Goal: Register for event/course

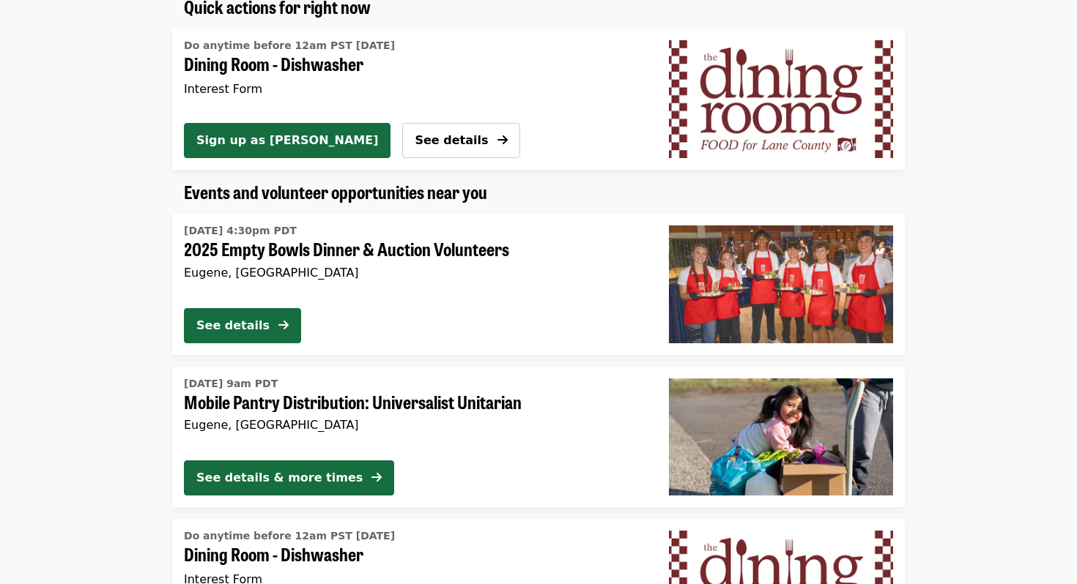
scroll to position [921, 0]
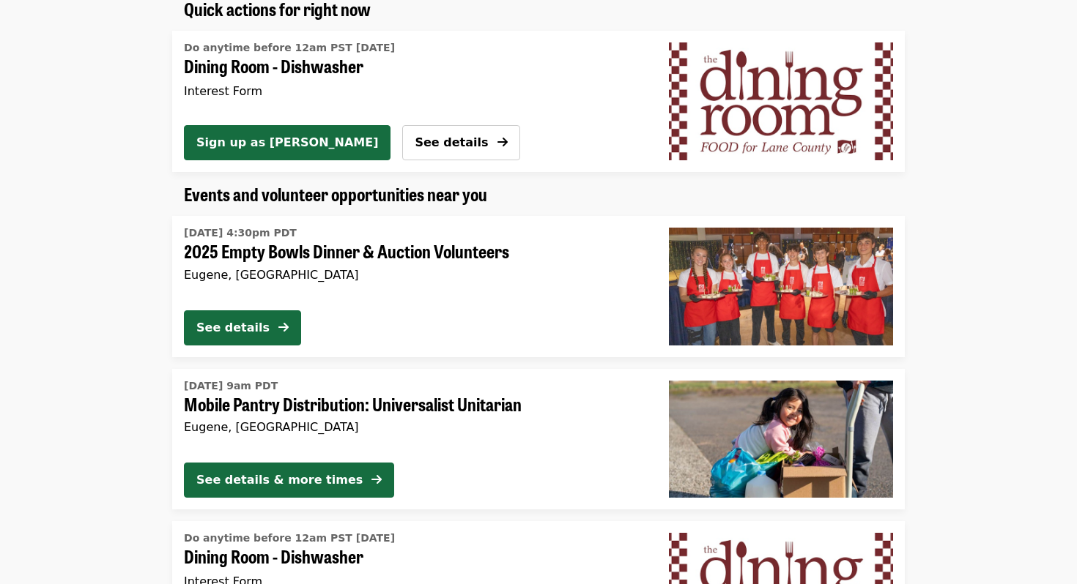
click at [300, 89] on div "Interest Form" at bounding box center [409, 92] width 450 height 18
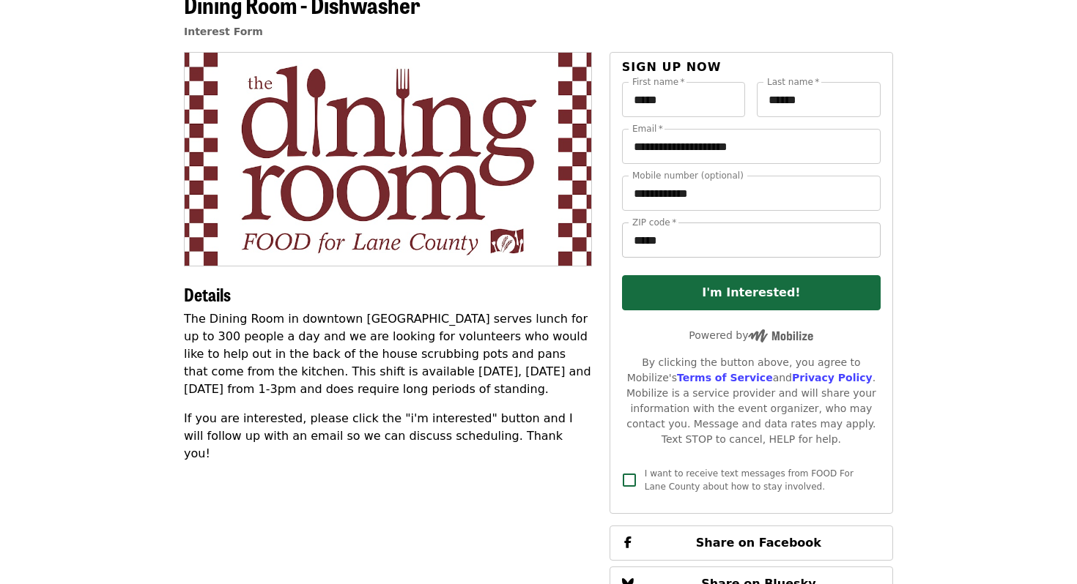
scroll to position [84, 0]
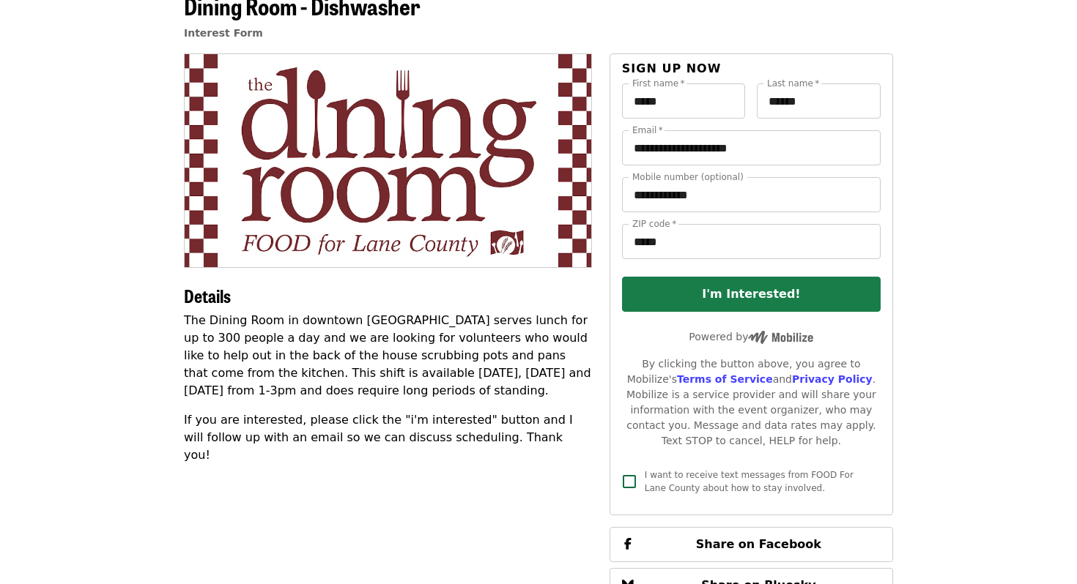
click at [755, 294] on button "I'm Interested!" at bounding box center [751, 294] width 259 height 35
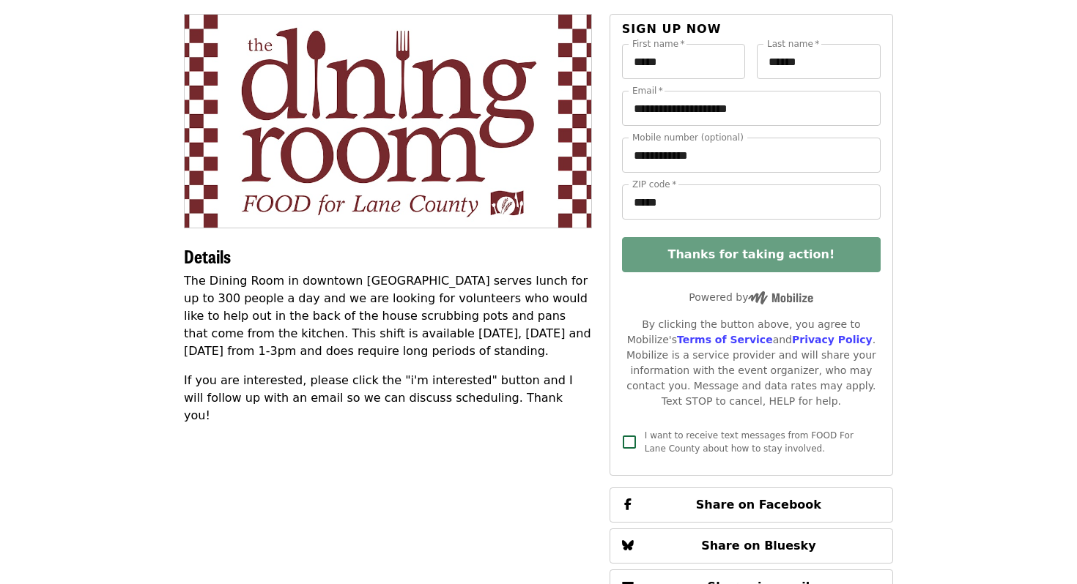
scroll to position [28, 0]
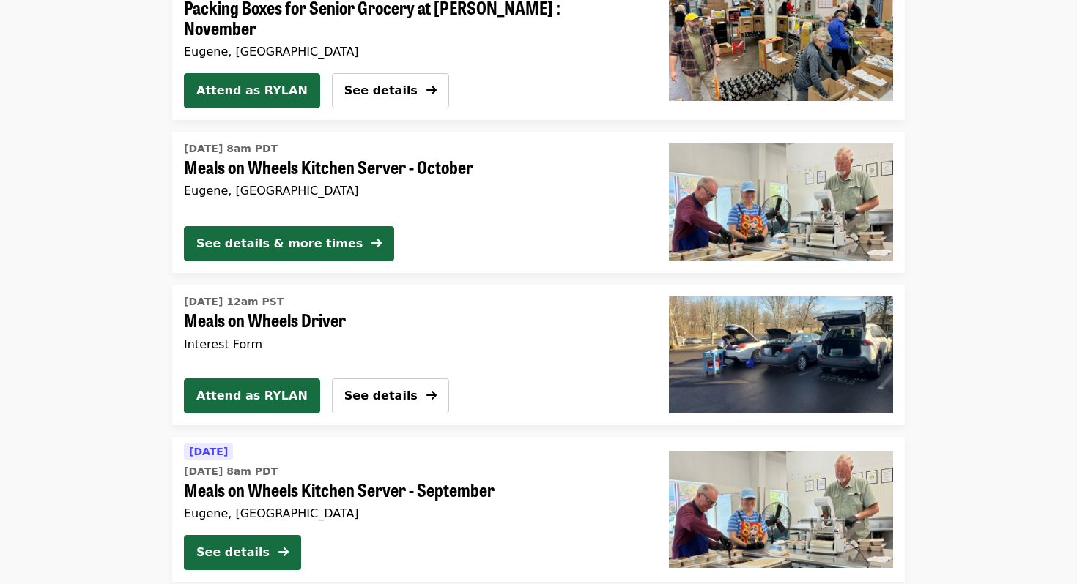
scroll to position [2239, 0]
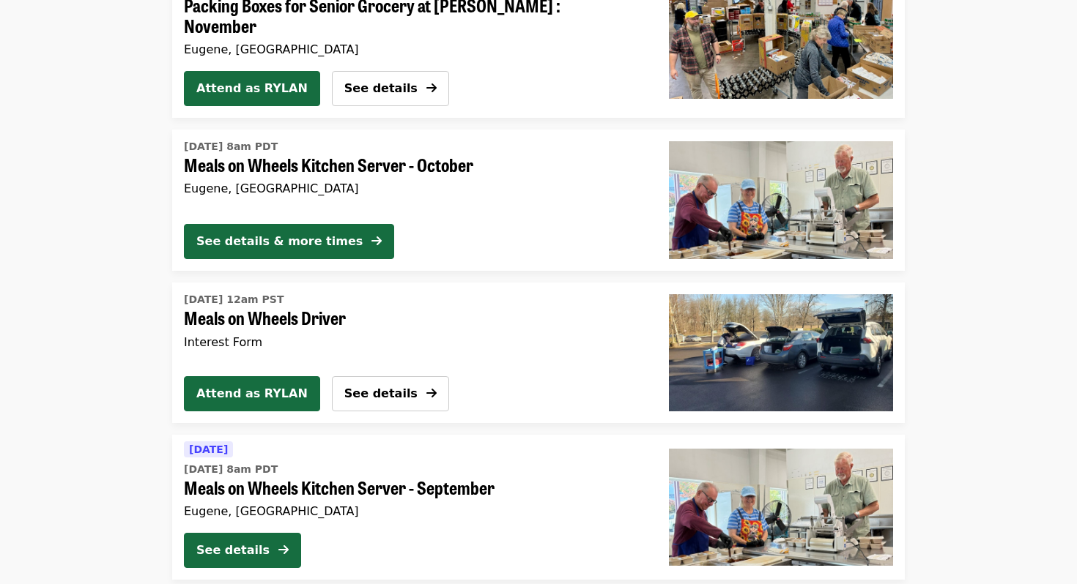
click at [368, 158] on span "Meals on Wheels Kitchen Server - October" at bounding box center [414, 165] width 461 height 21
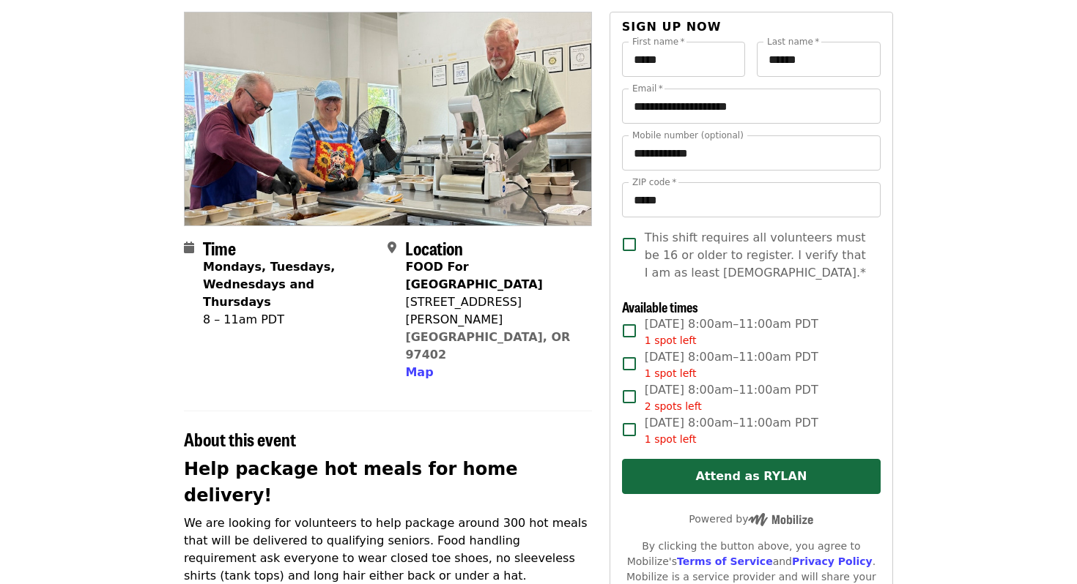
scroll to position [125, 0]
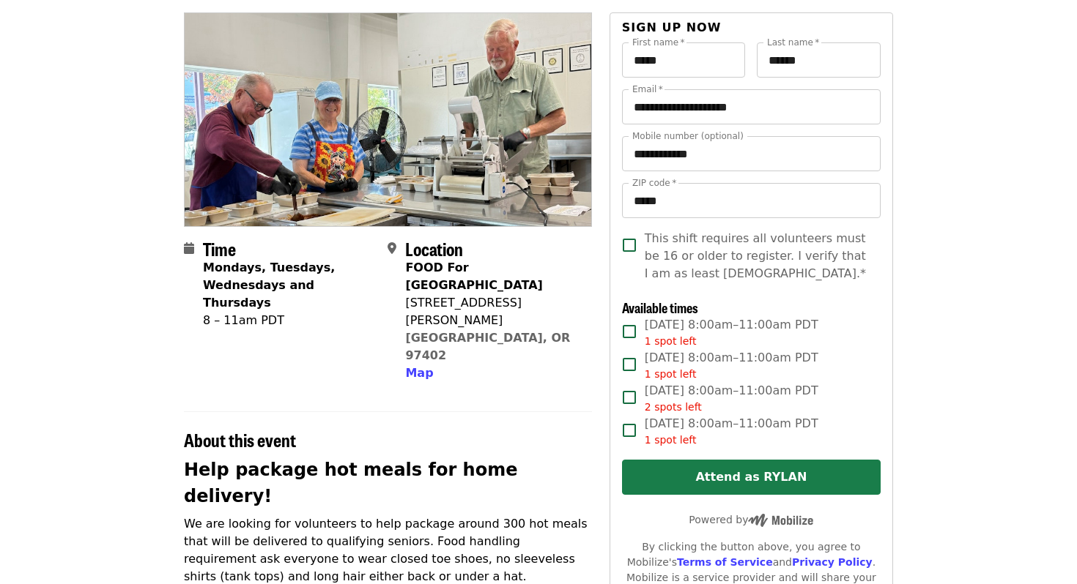
click at [726, 469] on button "Attend as RYLAN" at bounding box center [751, 477] width 259 height 35
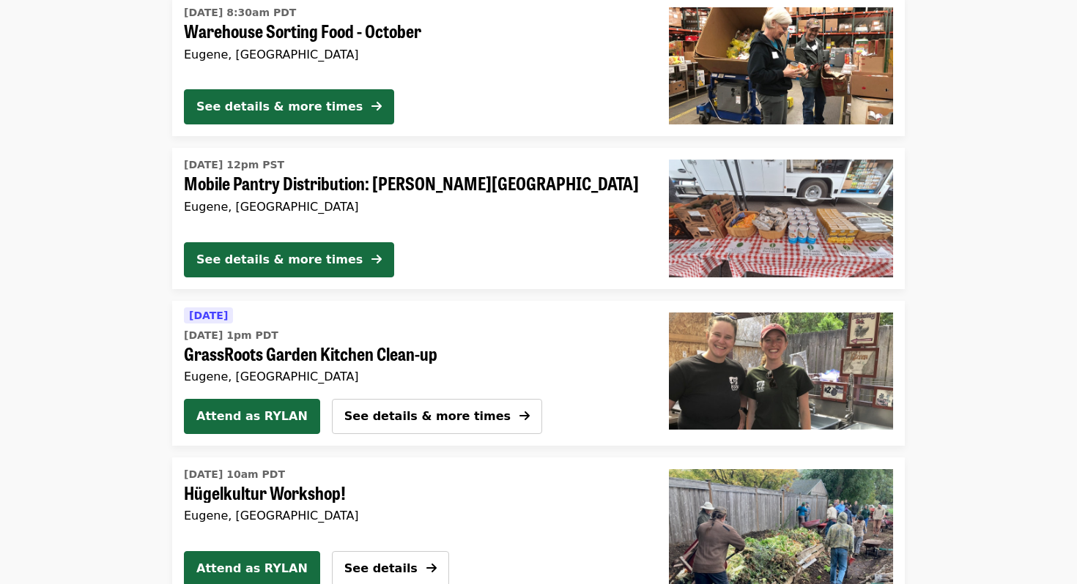
scroll to position [3455, 0]
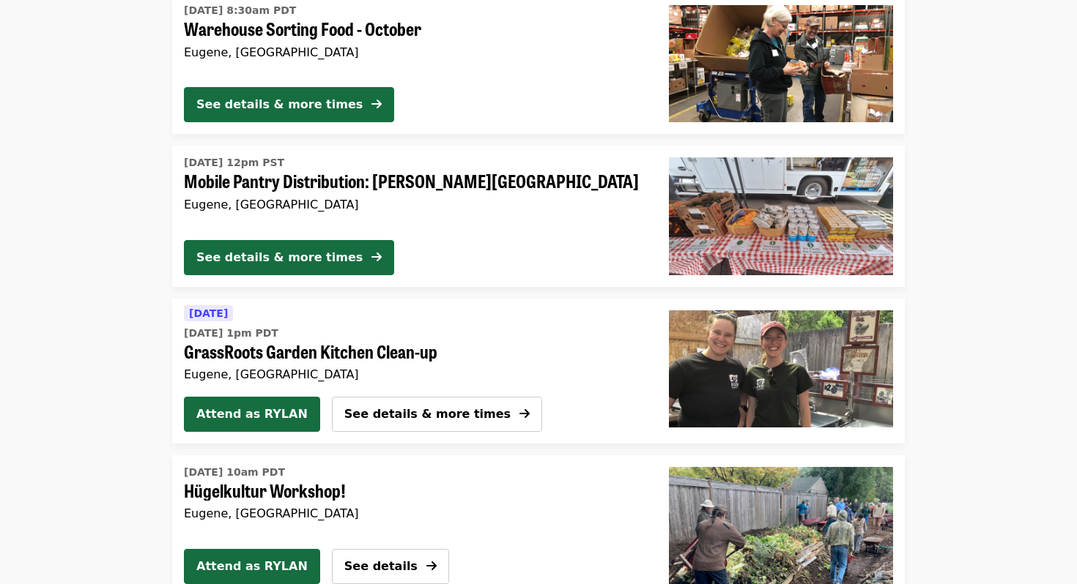
click at [346, 332] on span "[DATE] 1pm PDT" at bounding box center [409, 333] width 450 height 15
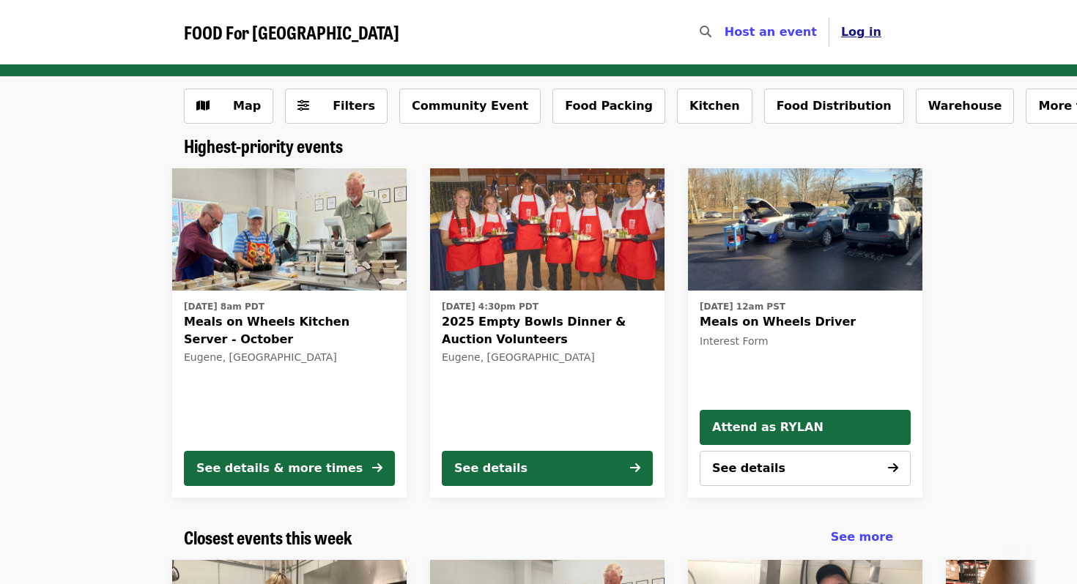
click at [869, 35] on span "Log in" at bounding box center [861, 32] width 40 height 14
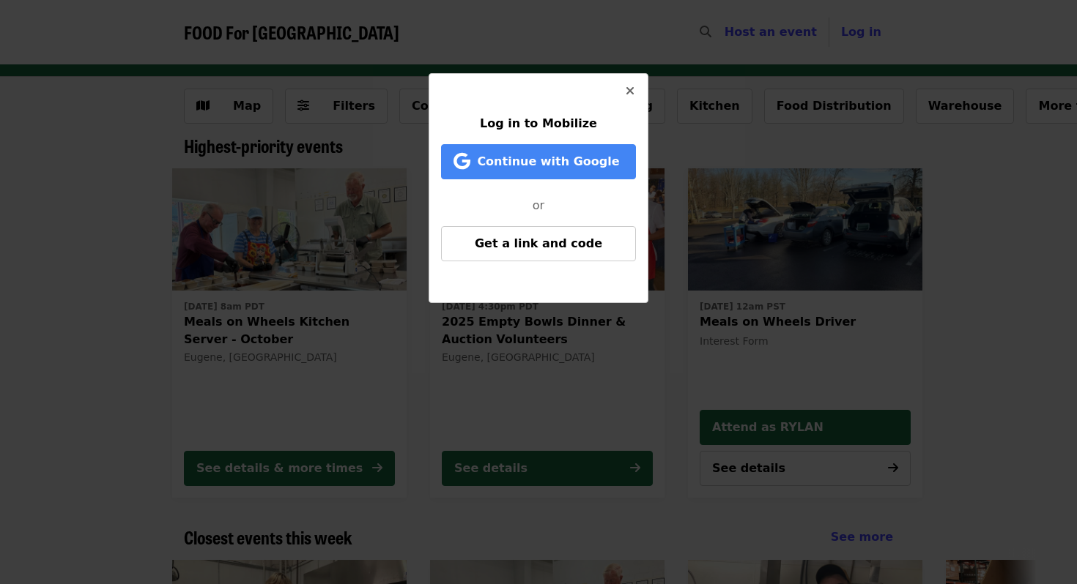
click at [631, 93] on icon "times icon" at bounding box center [629, 91] width 9 height 14
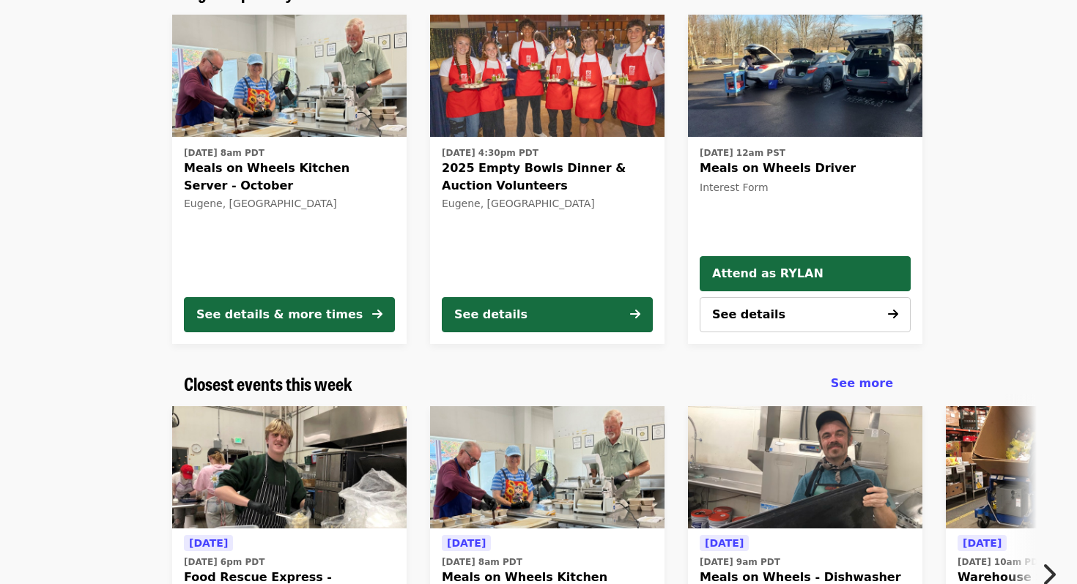
scroll to position [151, 0]
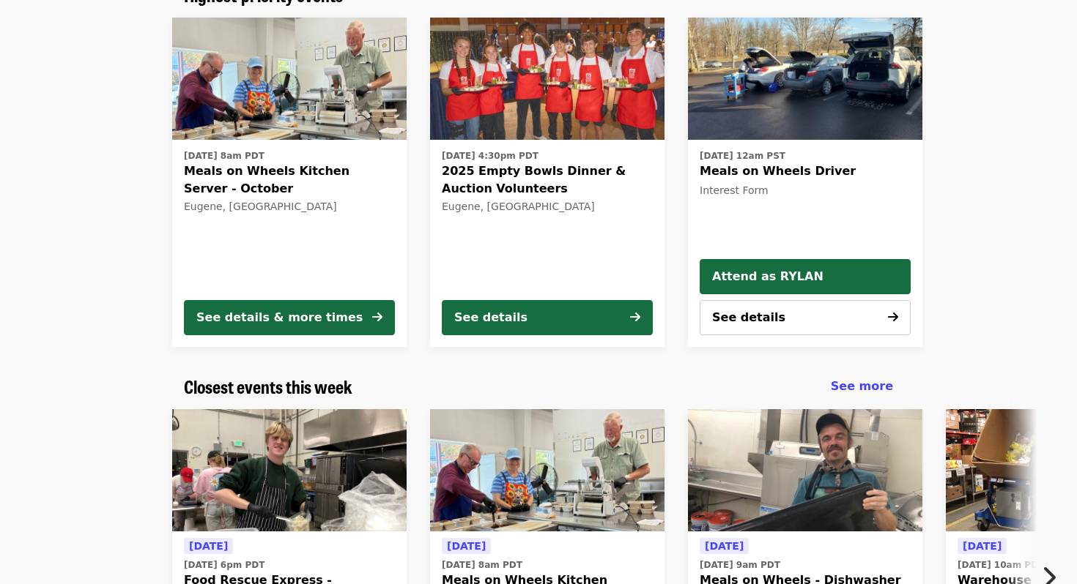
click at [834, 513] on img at bounding box center [805, 470] width 234 height 123
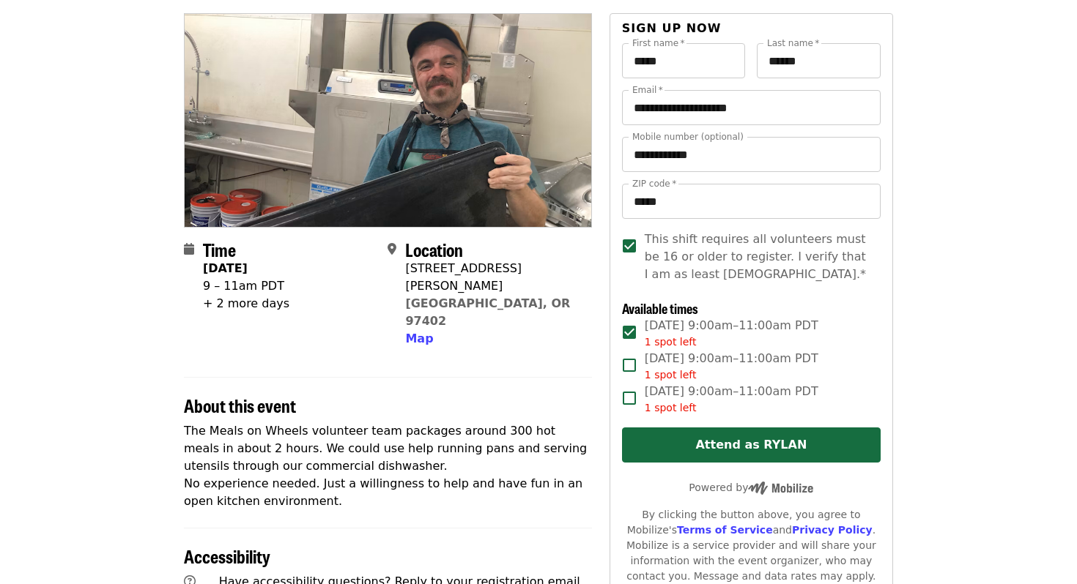
scroll to position [141, 0]
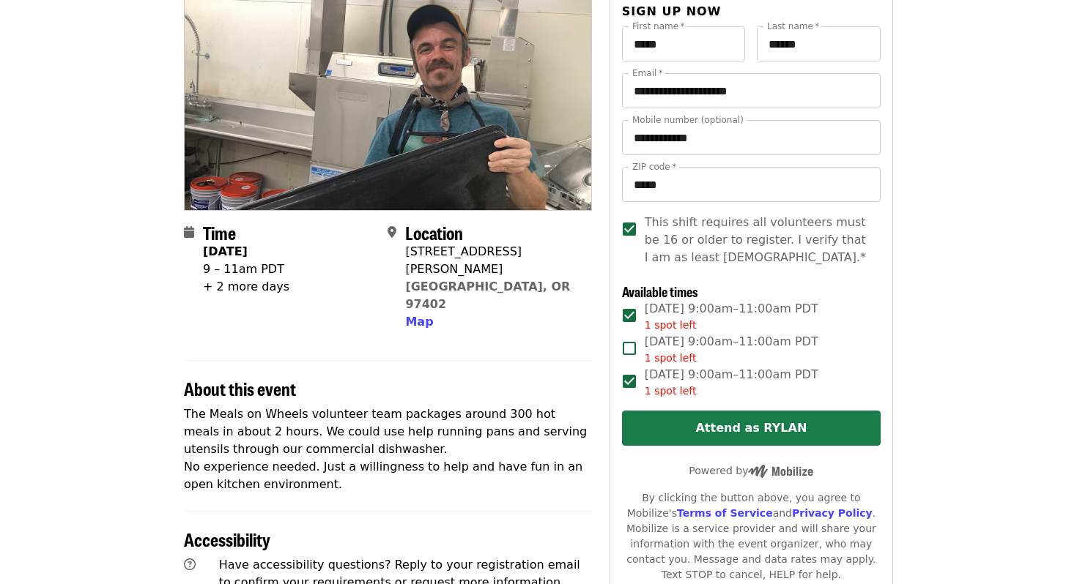
click at [723, 422] on button "Attend as RYLAN" at bounding box center [751, 428] width 259 height 35
